Goal: Find contact information: Find contact information

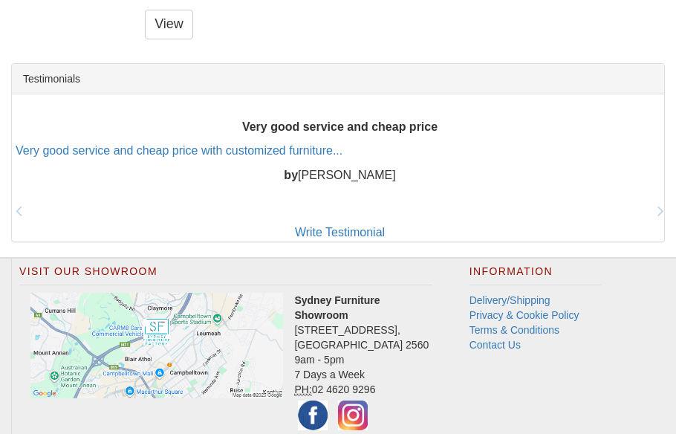
scroll to position [2912, 0]
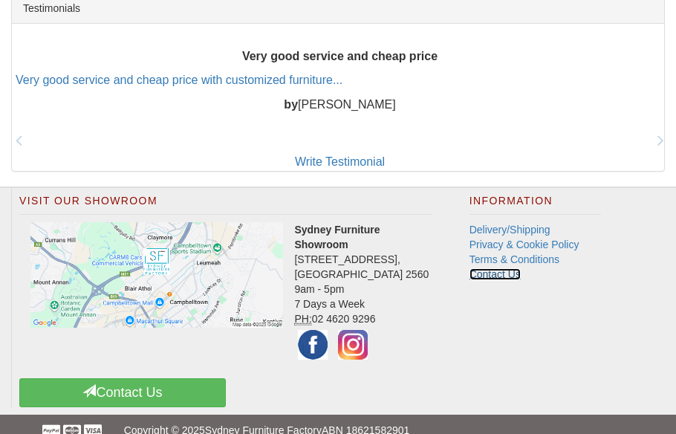
click at [513, 268] on link "Contact Us" at bounding box center [495, 274] width 51 height 12
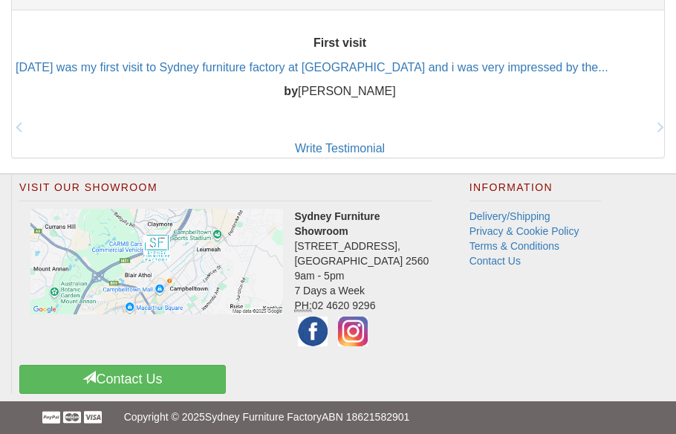
scroll to position [1200, 0]
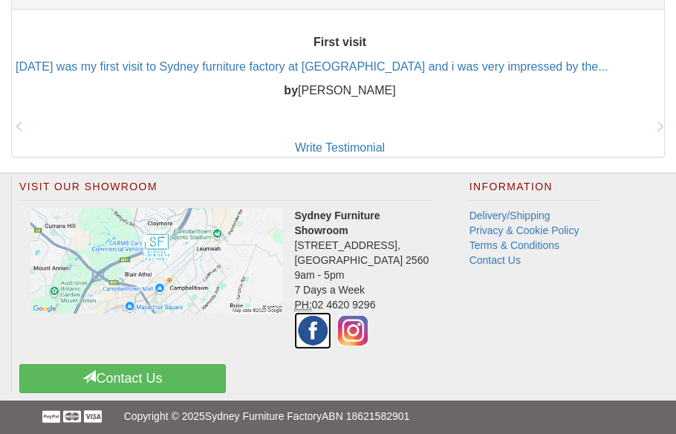
click at [312, 349] on img at bounding box center [312, 330] width 37 height 37
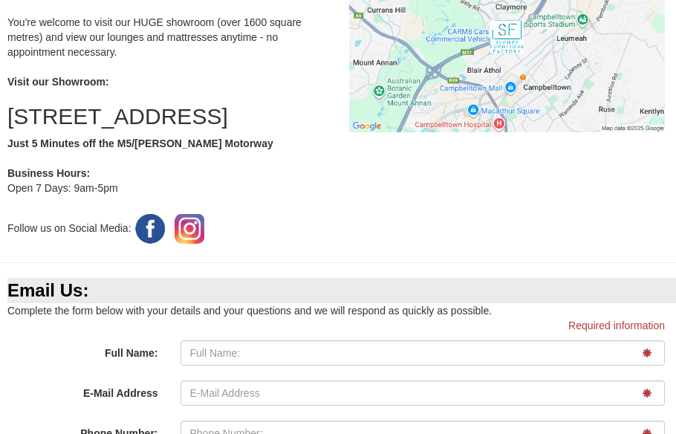
scroll to position [428, 0]
click at [152, 248] on img at bounding box center [150, 229] width 37 height 37
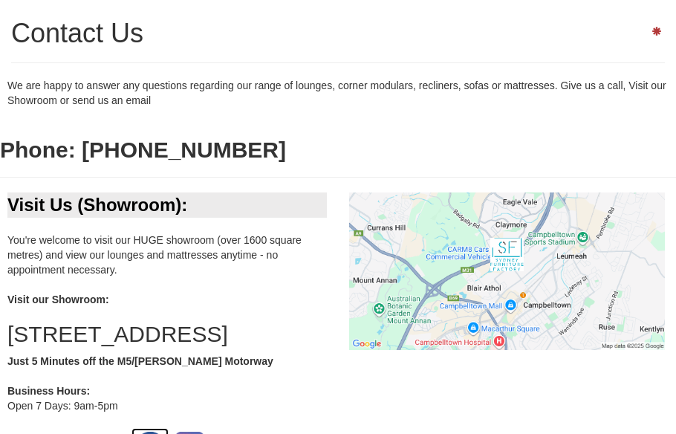
scroll to position [0, 0]
